Goal: Transaction & Acquisition: Purchase product/service

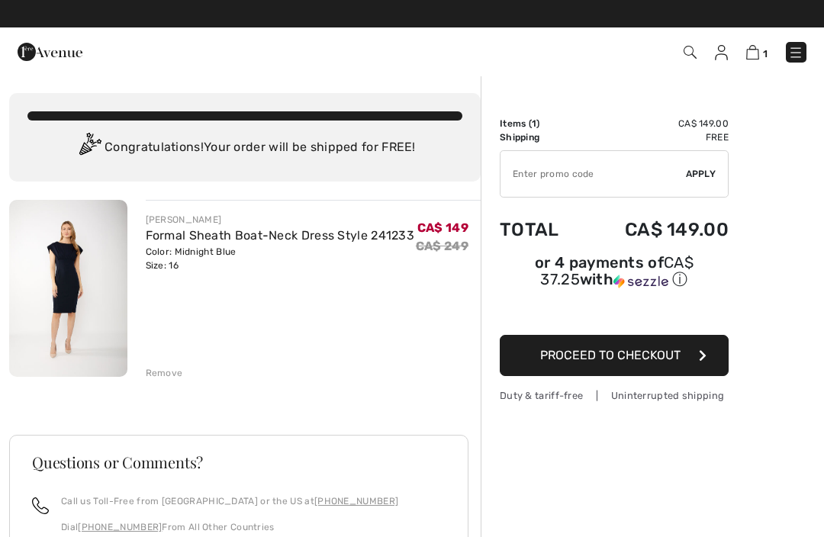
click at [814, 258] on div "Order Summary Details Items ( 1 ) CA$ 149.00 Promo code CA$ 0.00 Shipping Free …" at bounding box center [653, 430] width 344 height 710
click at [705, 173] on span "Apply" at bounding box center [701, 174] width 31 height 14
click at [631, 353] on span "Proceed to Checkout" at bounding box center [610, 355] width 140 height 15
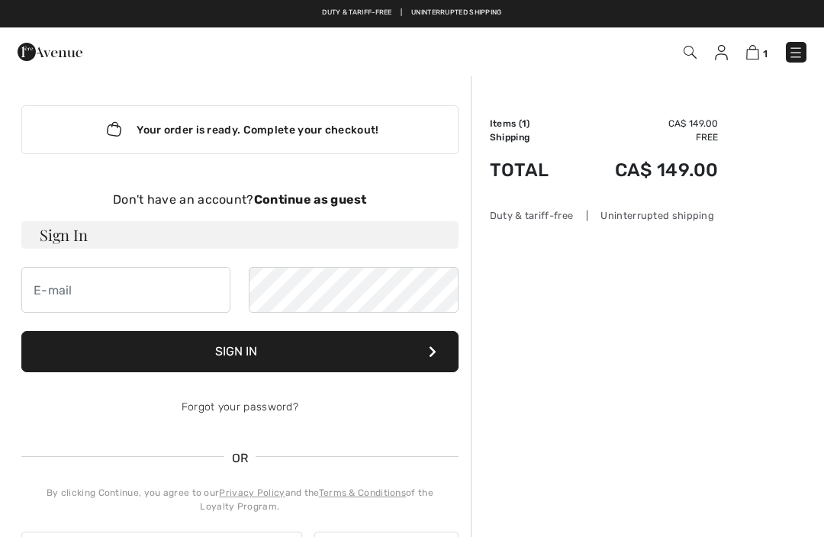
checkbox input "true"
click at [308, 205] on strong "Continue as guest" at bounding box center [310, 199] width 113 height 15
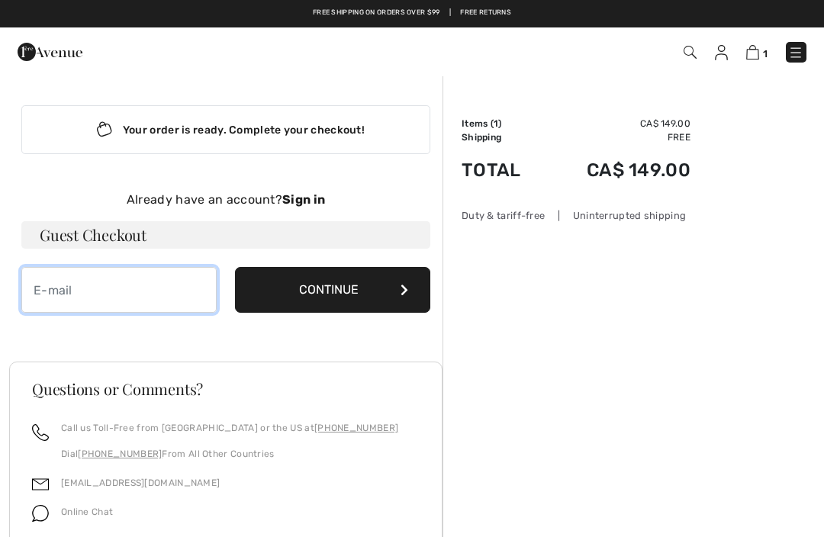
click at [62, 289] on input "email" at bounding box center [118, 290] width 195 height 46
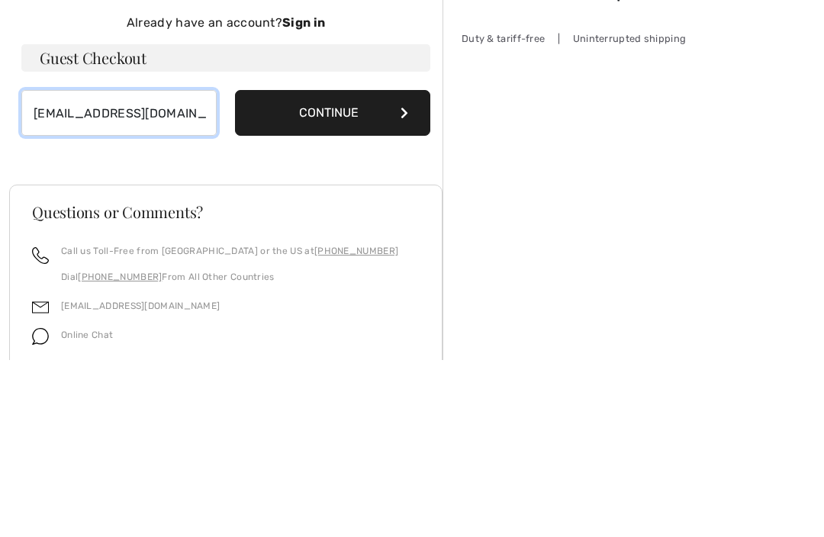
type input "eldagearey@gmail.com"
click at [360, 267] on button "Continue" at bounding box center [332, 290] width 195 height 46
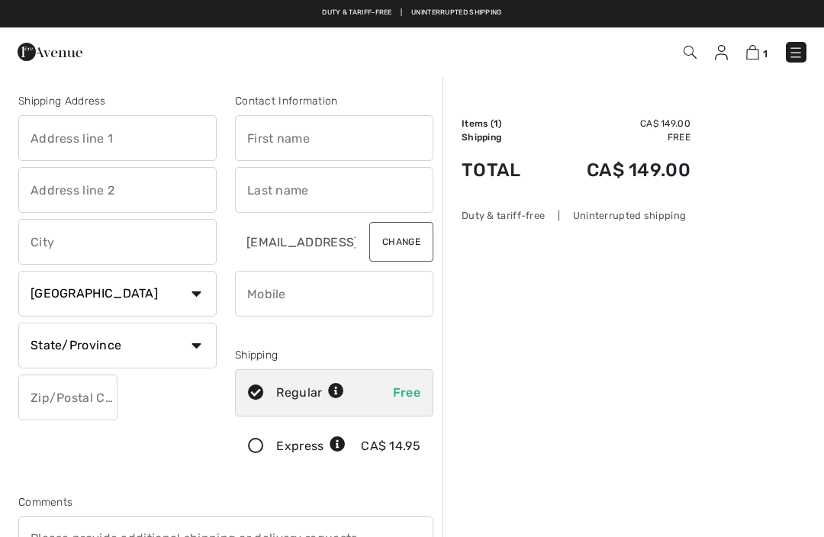
click at [49, 140] on input "text" at bounding box center [117, 138] width 198 height 46
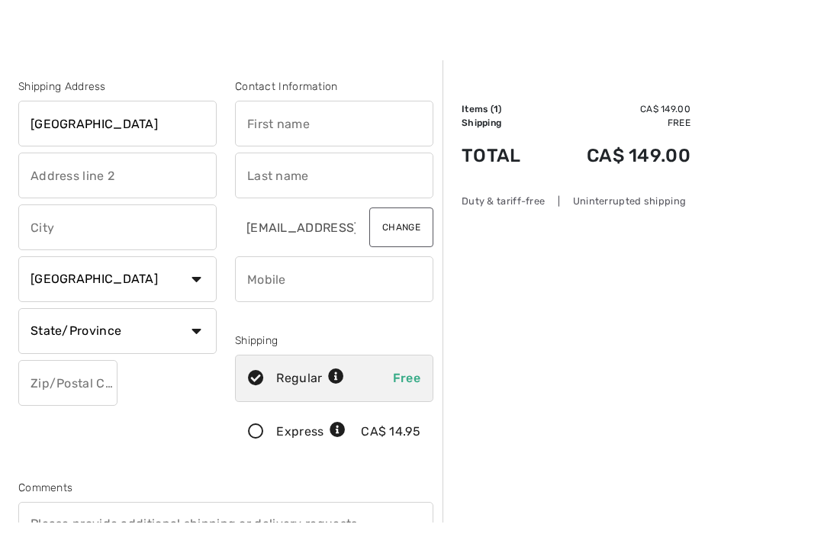
click at [45, 225] on input "text" at bounding box center [117, 242] width 198 height 46
type input "6042 st Zotique"
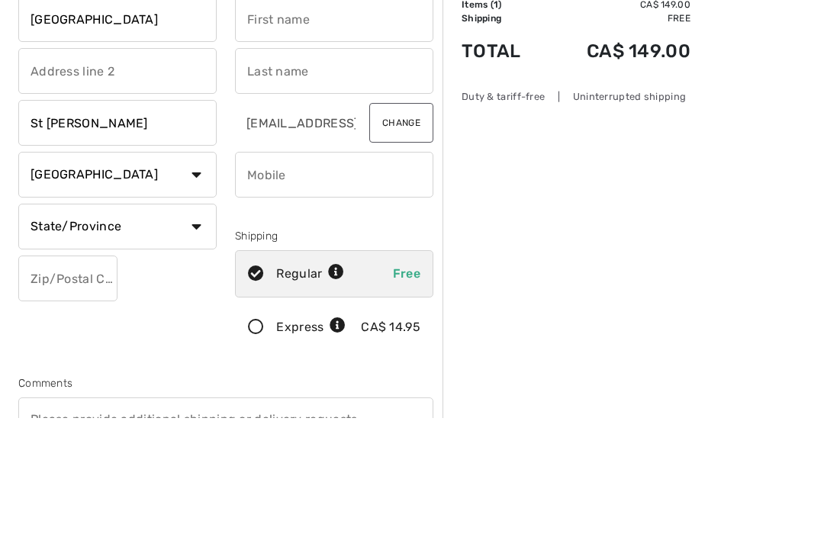
click at [196, 323] on select "State/Province Alberta British Columbia Manitoba New Brunswick Newfoundland and…" at bounding box center [117, 346] width 198 height 46
type input "St [PERSON_NAME]"
select select "QC"
click at [35, 294] on input "text" at bounding box center [67, 279] width 99 height 46
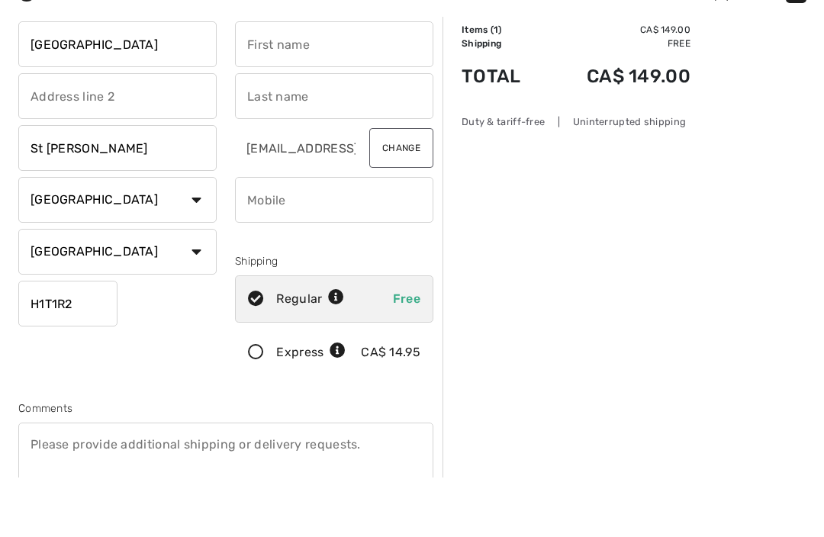
scroll to position [33, 0]
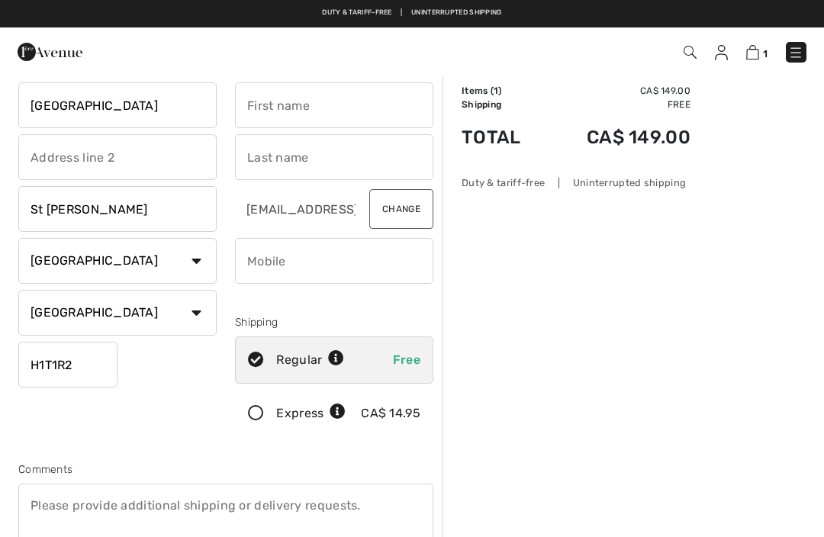
type input "H1T1R2"
click at [262, 111] on input "text" at bounding box center [334, 105] width 198 height 46
type input "[PERSON_NAME]"
click at [254, 160] on input "text" at bounding box center [334, 157] width 198 height 46
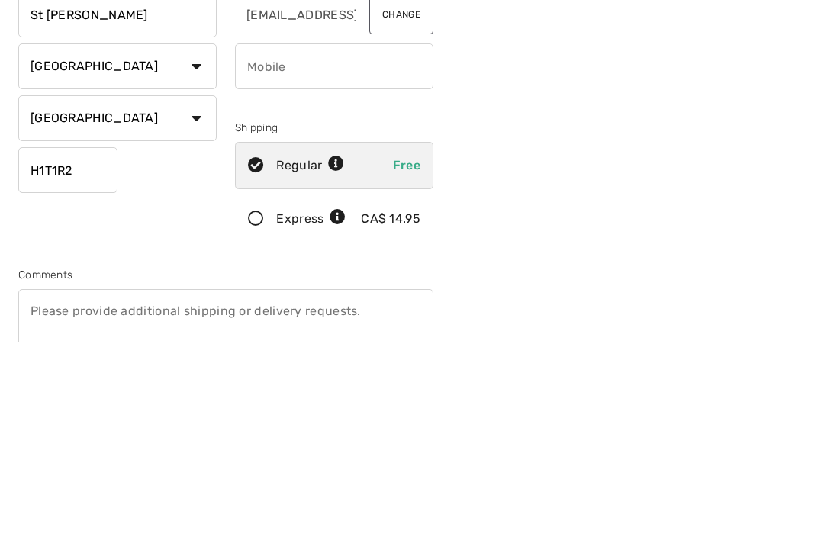
type input "Gearey"
click at [261, 238] on input "phone" at bounding box center [334, 261] width 198 height 46
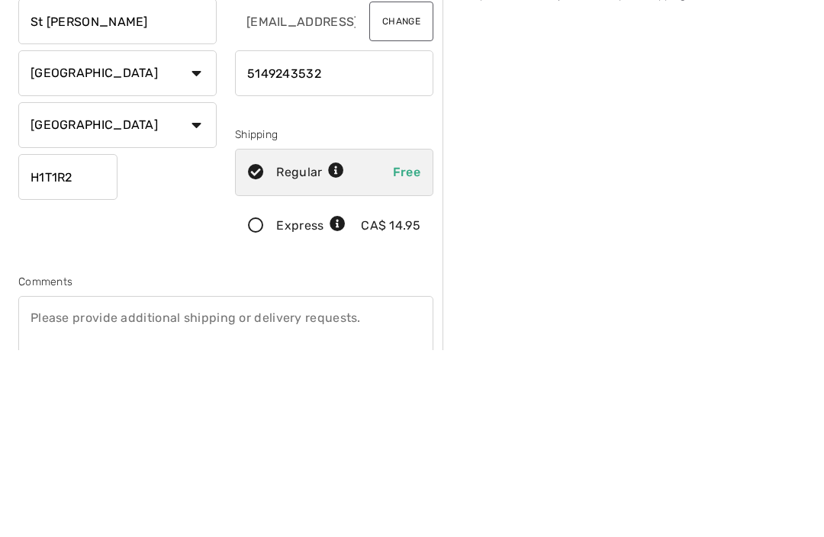
type input "5149243532"
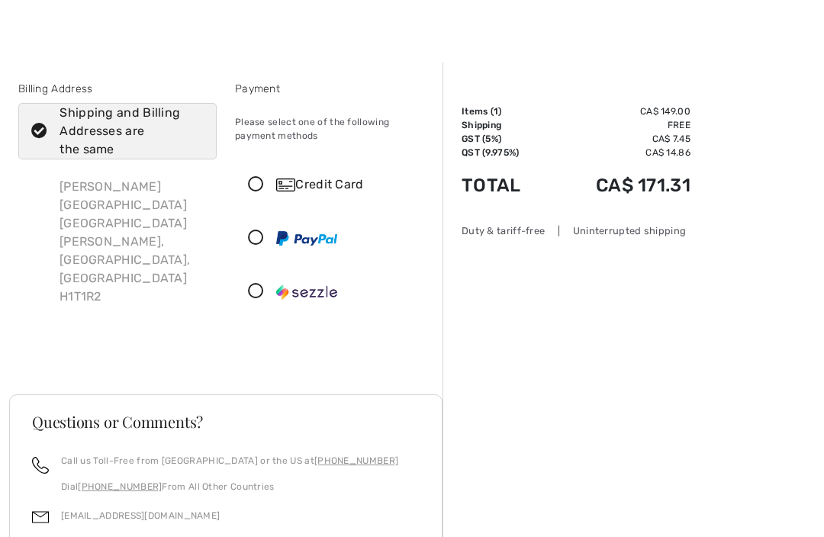
scroll to position [13, 0]
click at [252, 185] on icon at bounding box center [256, 184] width 40 height 16
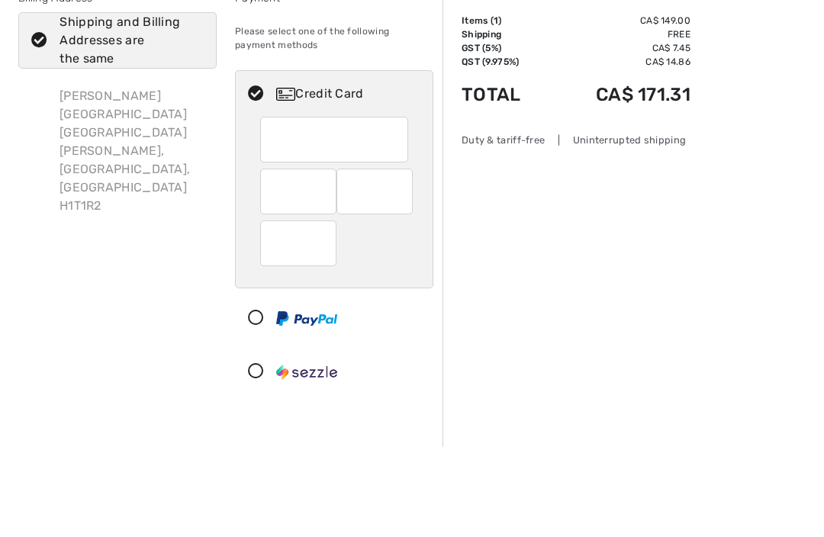
scroll to position [103, 0]
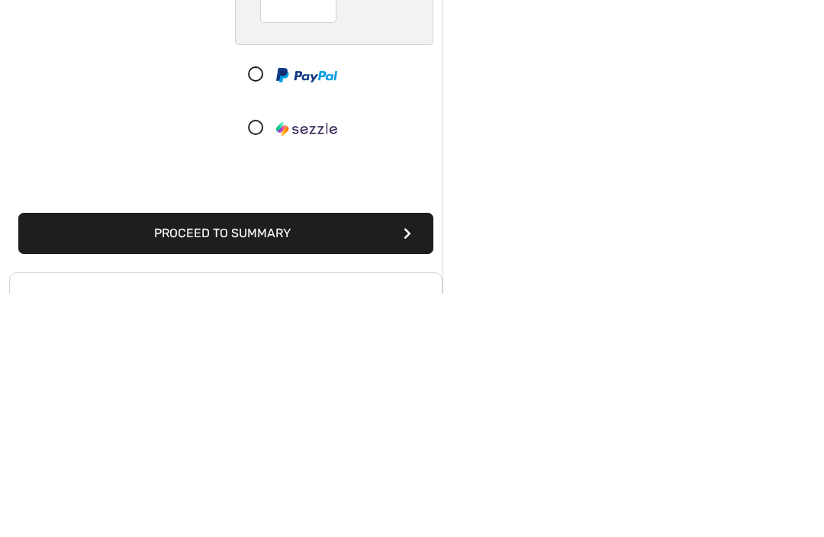
click at [271, 457] on button "Proceed to Summary" at bounding box center [225, 477] width 415 height 41
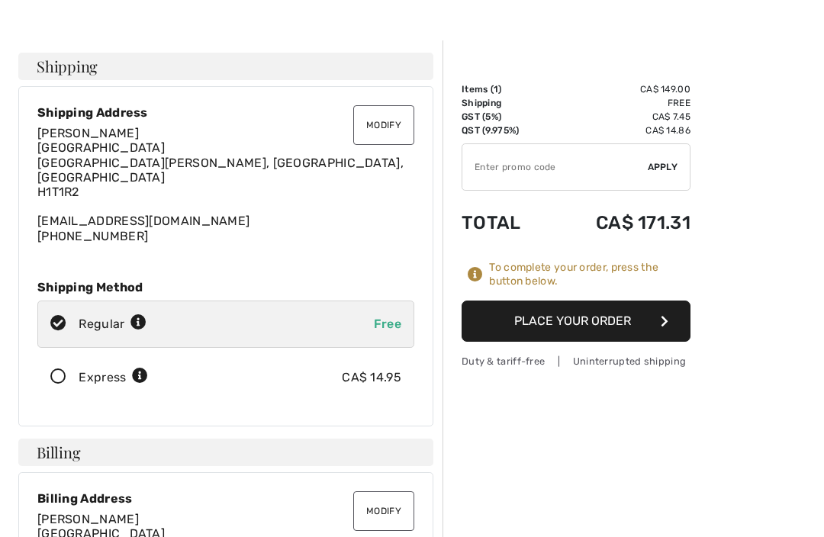
scroll to position [35, 0]
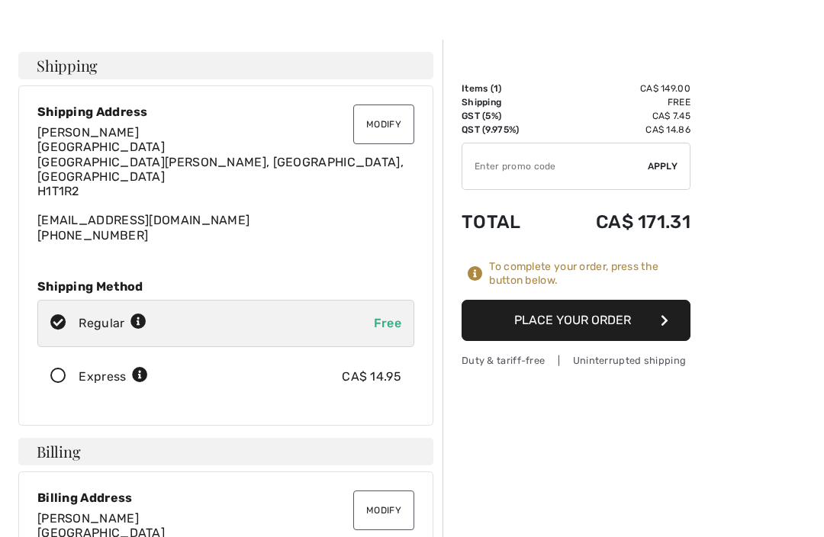
click at [573, 323] on button "Place Your Order" at bounding box center [576, 320] width 229 height 41
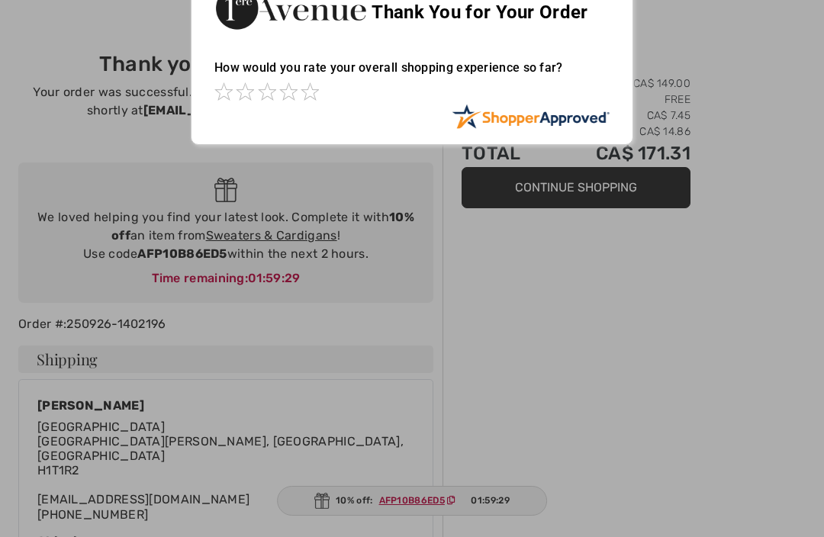
scroll to position [43, 0]
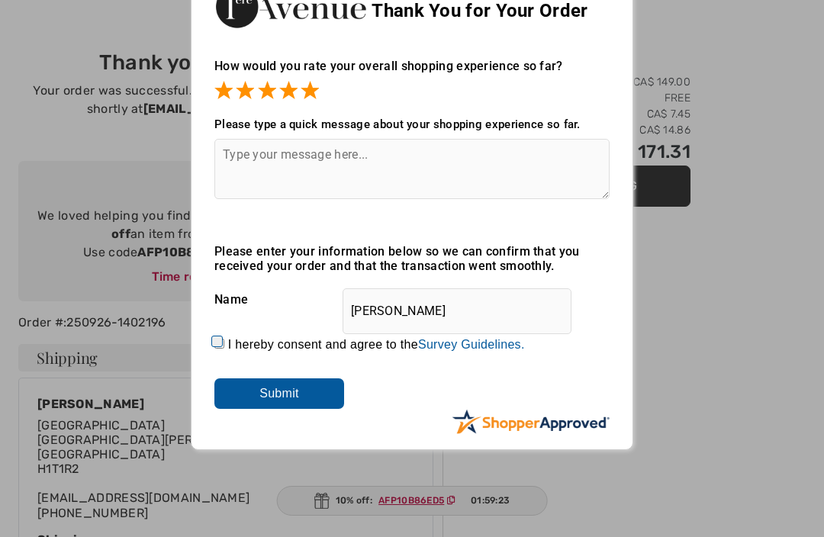
click at [318, 163] on textarea at bounding box center [412, 169] width 395 height 60
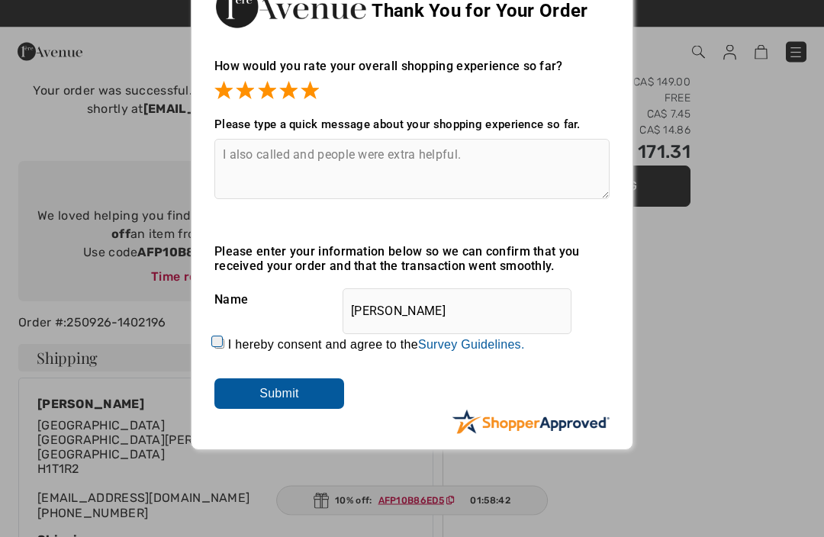
scroll to position [40, 0]
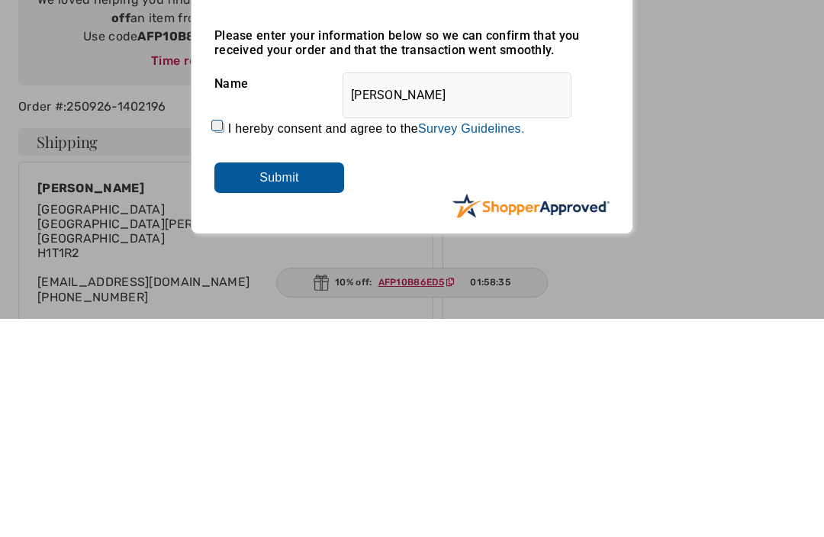
type textarea "I also called and people were extra helpful."
click at [295, 381] on input "Submit" at bounding box center [280, 396] width 130 height 31
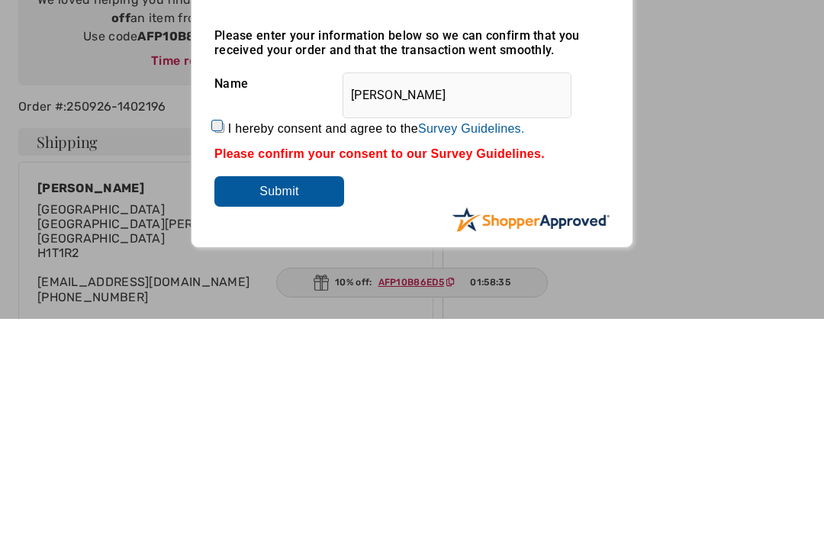
scroll to position [259, 0]
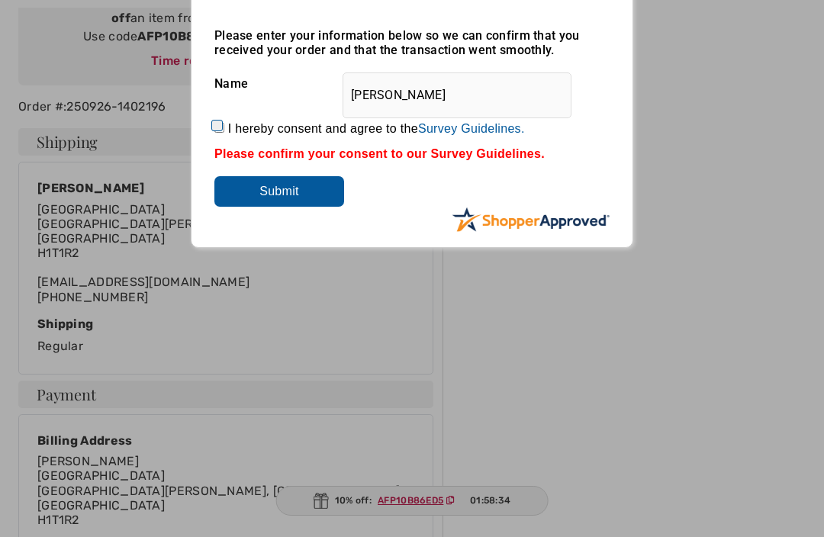
click at [224, 130] on input "I hereby consent and agree to the By submitting a review, you grant permission …" at bounding box center [220, 128] width 10 height 10
checkbox input "true"
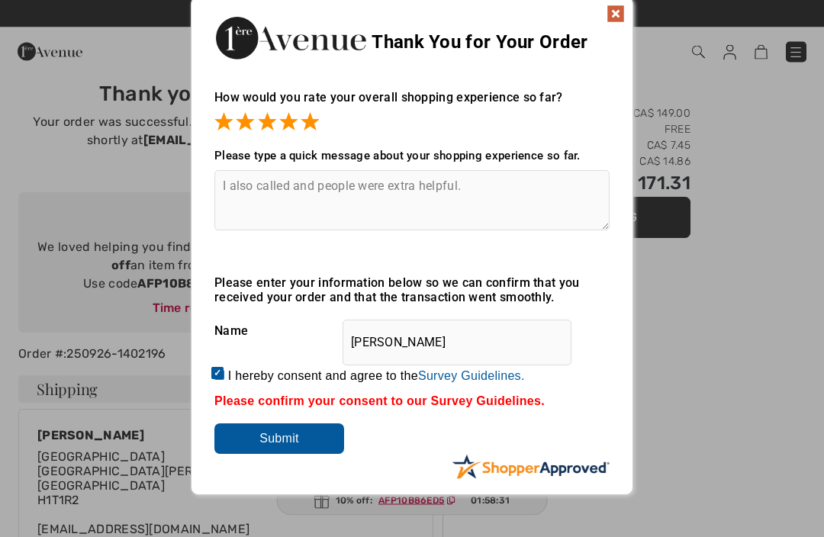
scroll to position [0, 0]
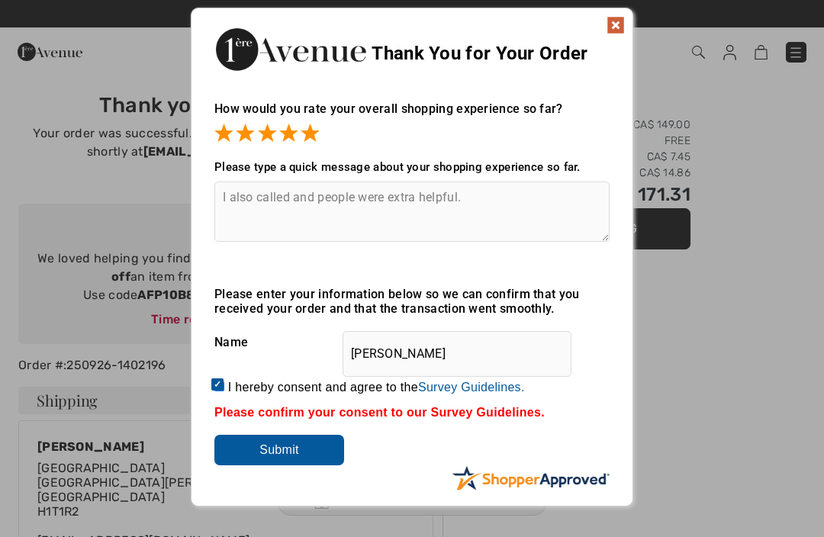
click at [289, 442] on input "Submit" at bounding box center [280, 450] width 130 height 31
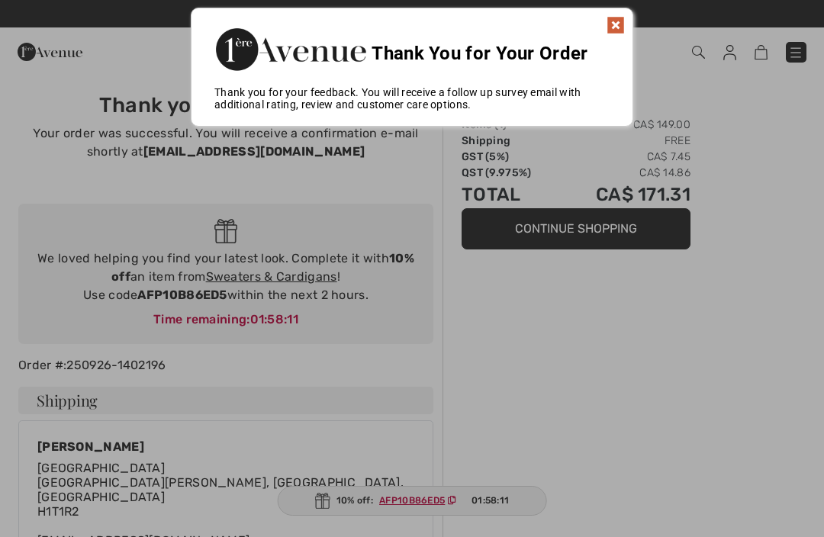
click at [630, 11] on div "Thank You for Your Order" at bounding box center [412, 47] width 441 height 78
click at [393, 504] on div at bounding box center [412, 268] width 824 height 537
click at [612, 31] on img at bounding box center [616, 25] width 18 height 18
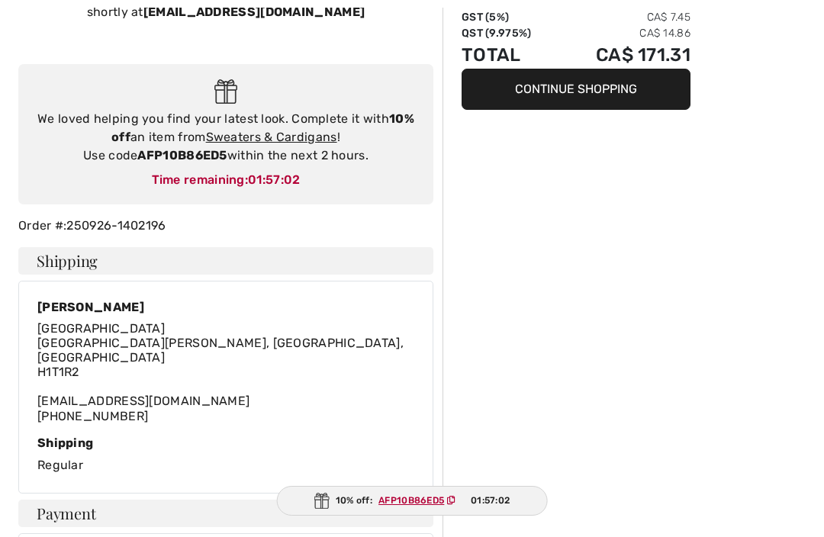
scroll to position [141, 0]
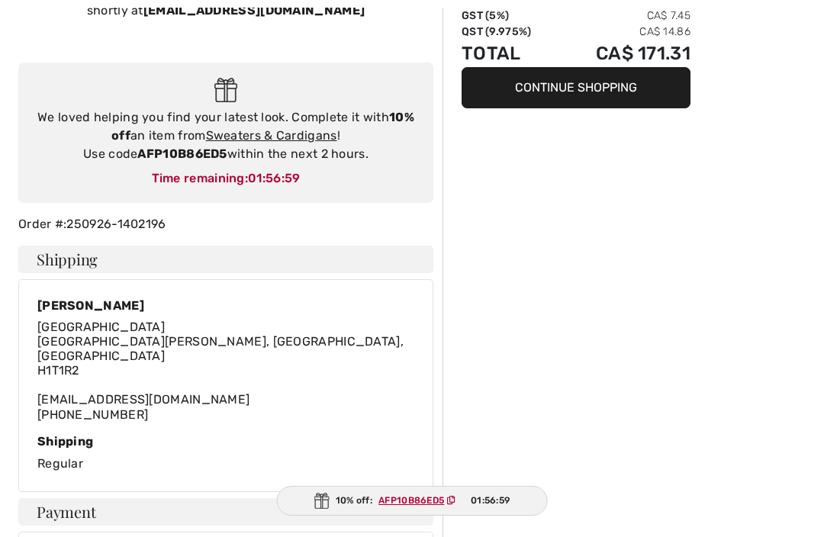
click at [276, 142] on link "Sweaters & Cardigans" at bounding box center [271, 135] width 131 height 15
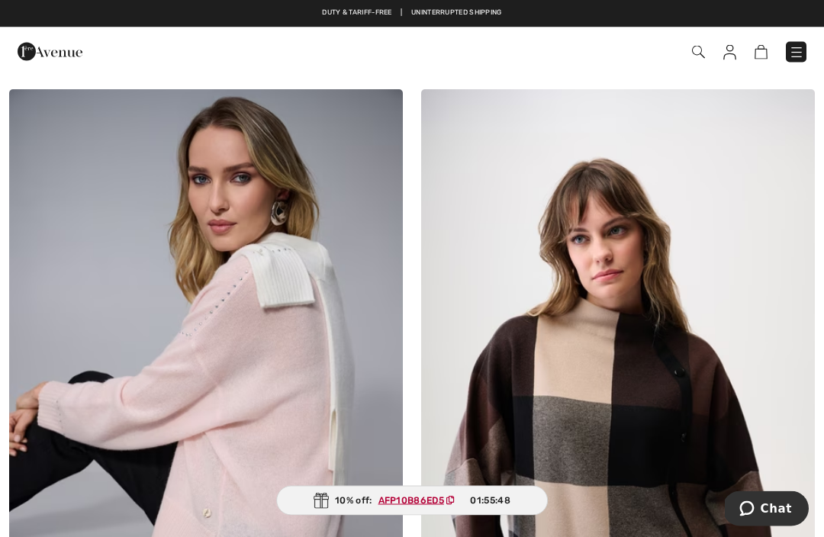
scroll to position [5625, 0]
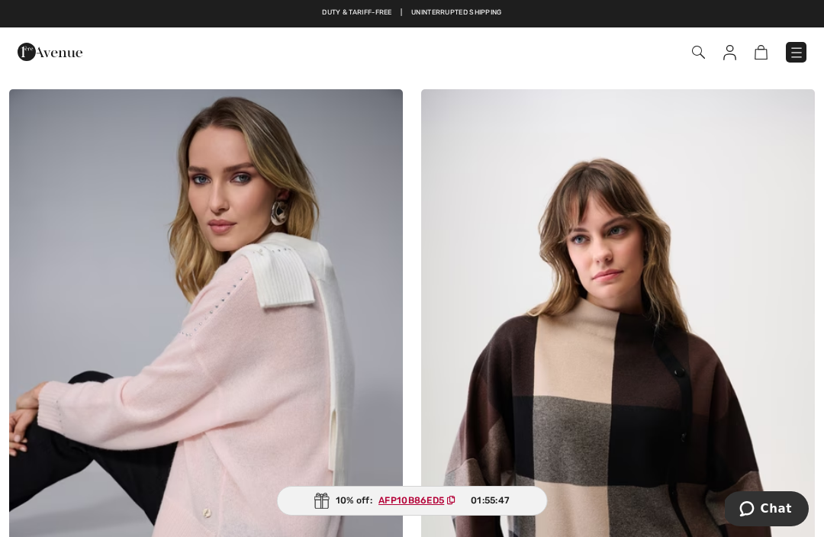
click at [699, 48] on img at bounding box center [698, 52] width 13 height 13
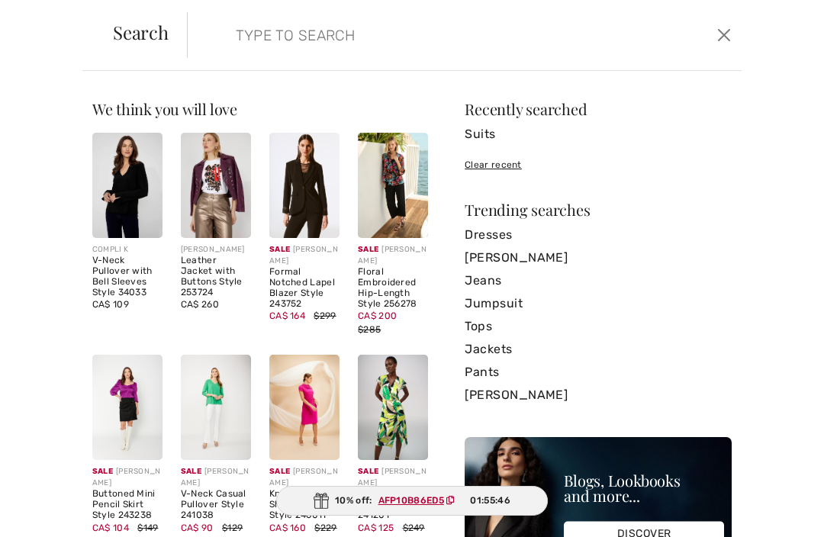
click at [254, 36] on input "search" at bounding box center [407, 35] width 367 height 46
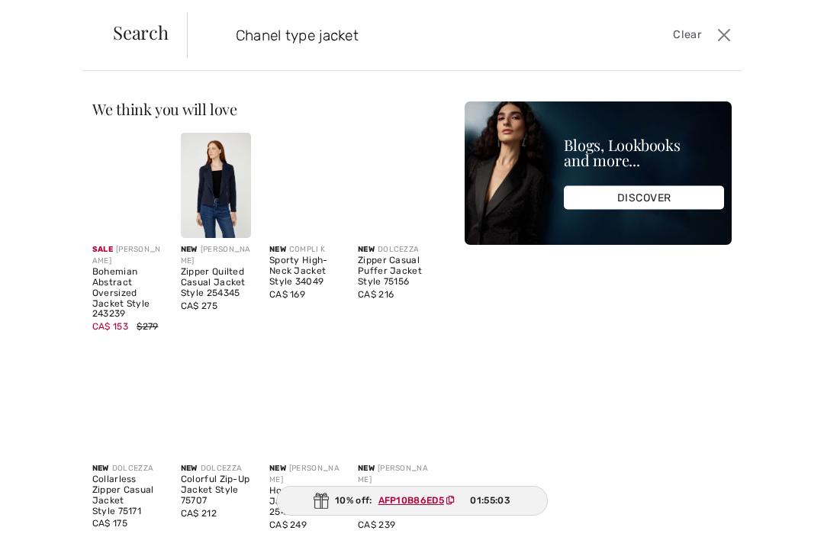
type input "Chanel type jacket"
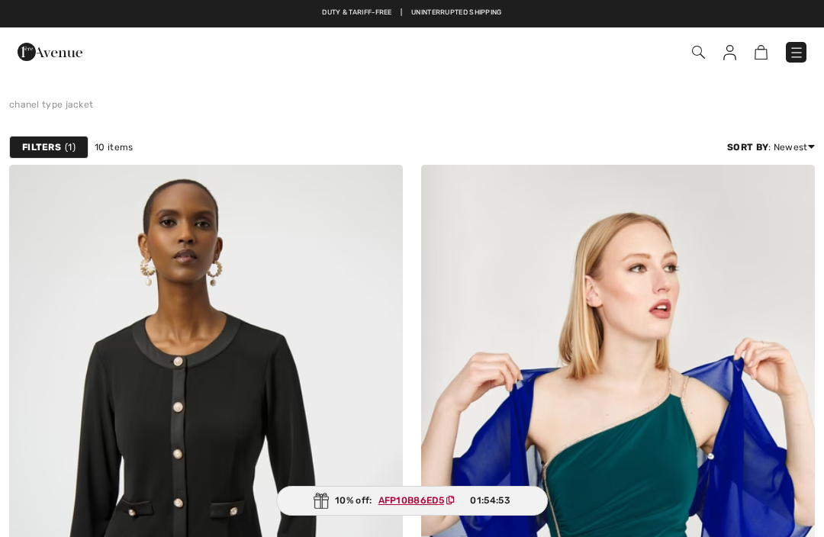
checkbox input "true"
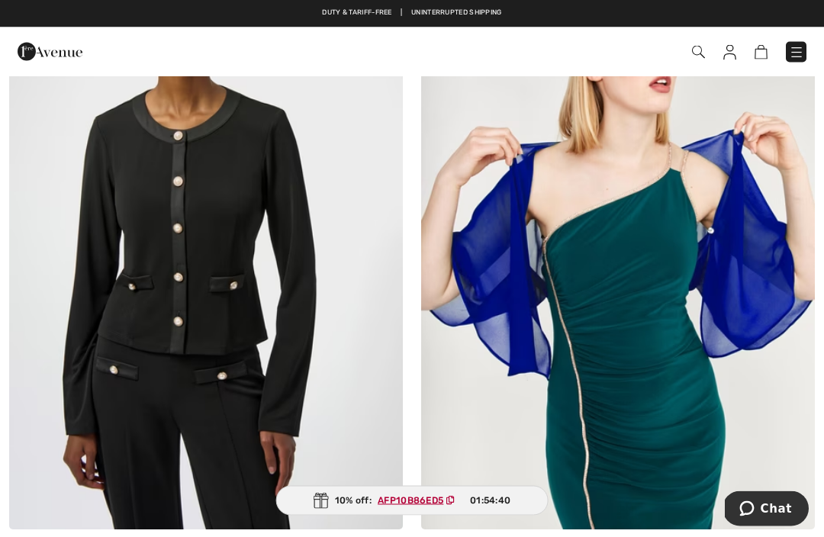
scroll to position [226, 0]
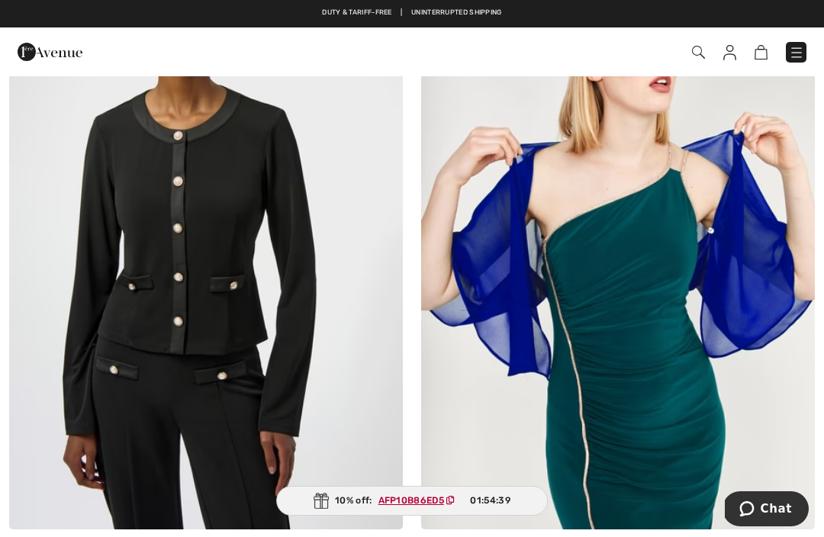
click at [195, 241] on img at bounding box center [206, 234] width 394 height 591
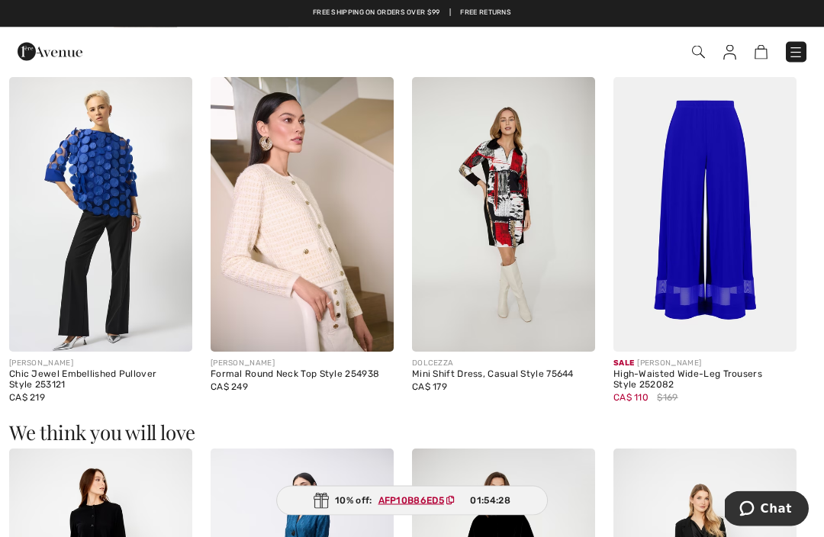
scroll to position [1384, 0]
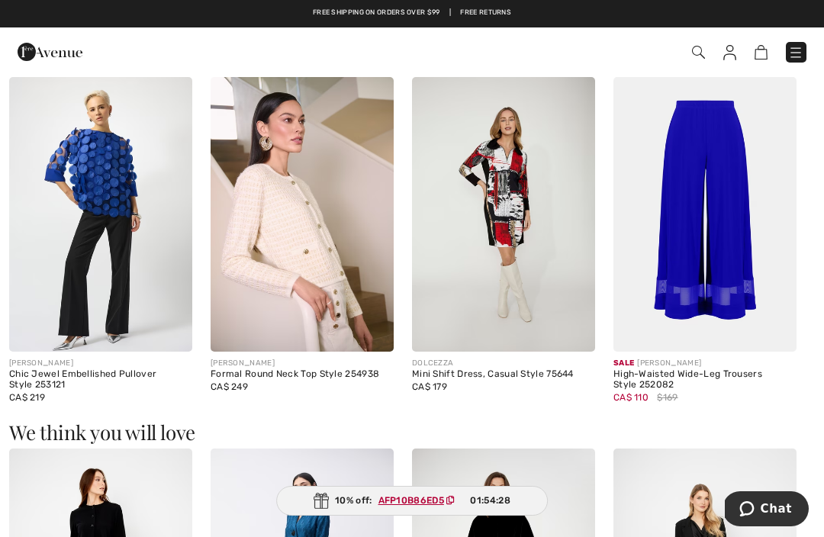
click at [321, 260] on img at bounding box center [302, 214] width 183 height 275
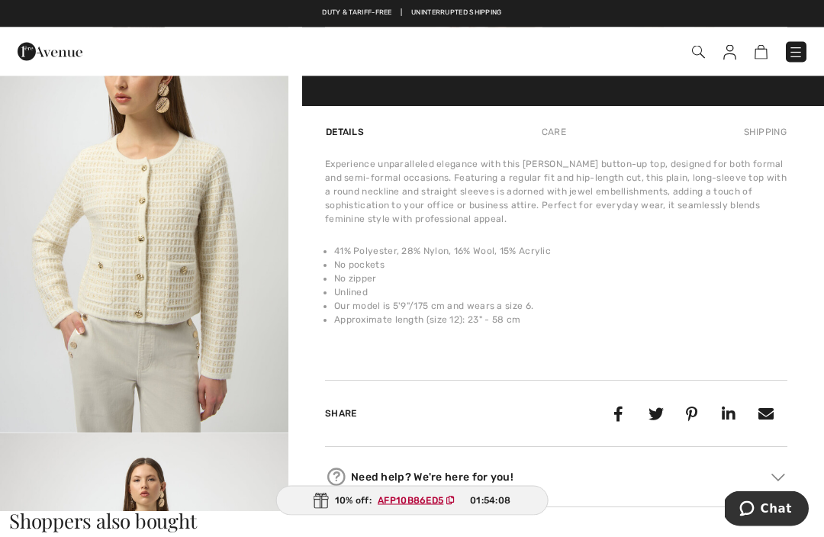
scroll to position [940, 0]
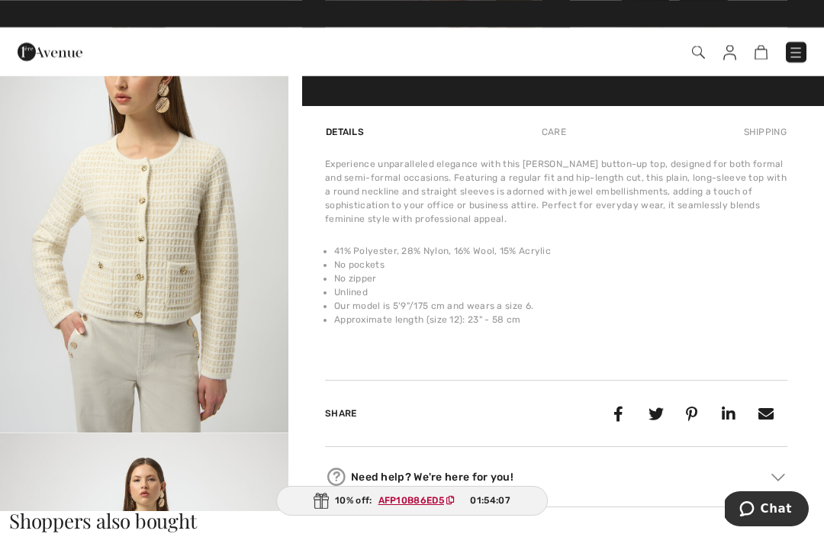
click at [131, 254] on img "3 / 6" at bounding box center [144, 217] width 289 height 432
